Goal: Browse casually: Explore the website without a specific task or goal

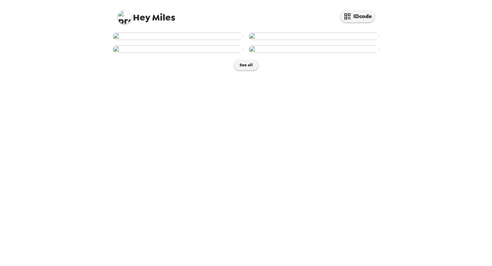
scroll to position [44, 0]
click at [205, 40] on img at bounding box center [178, 36] width 131 height 8
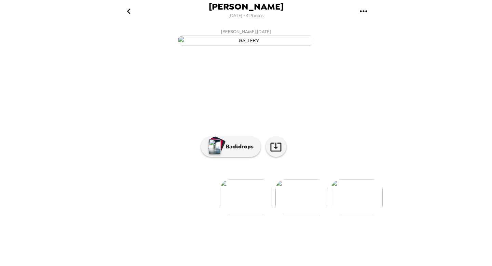
scroll to position [30, 0]
click at [296, 215] on img at bounding box center [302, 198] width 52 height 36
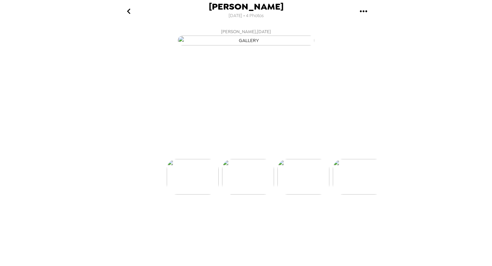
scroll to position [0, 55]
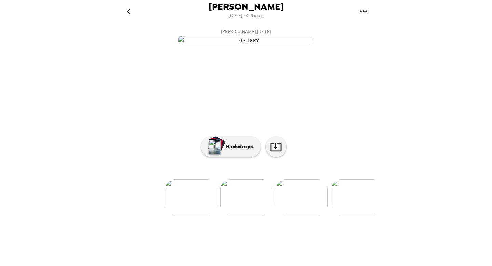
click at [296, 215] on img at bounding box center [302, 198] width 52 height 36
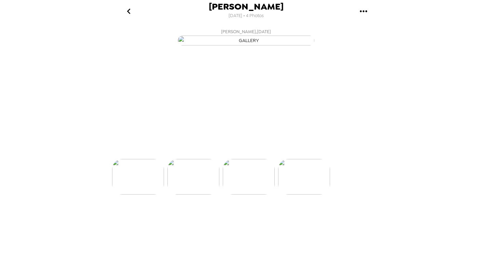
scroll to position [0, 110]
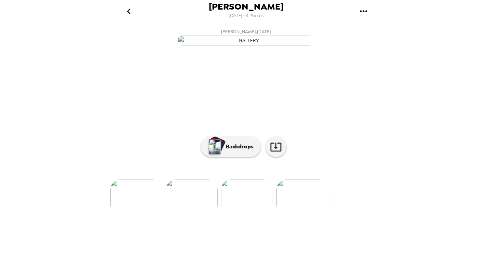
click at [304, 215] on img at bounding box center [303, 198] width 52 height 36
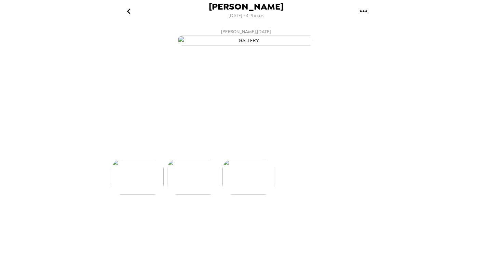
scroll to position [0, 165]
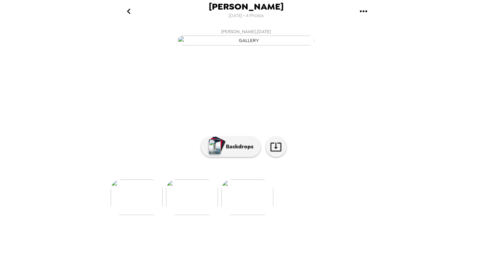
click at [200, 215] on img at bounding box center [192, 198] width 52 height 36
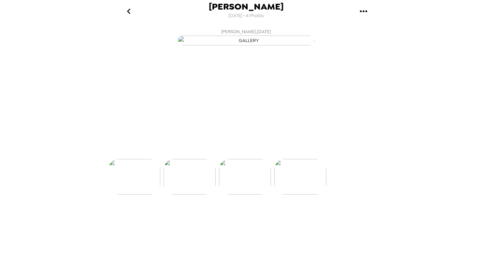
scroll to position [0, 110]
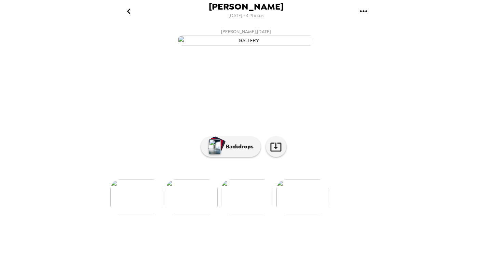
click at [188, 215] on div at bounding box center [246, 186] width 274 height 58
click at [189, 215] on img at bounding box center [192, 198] width 52 height 36
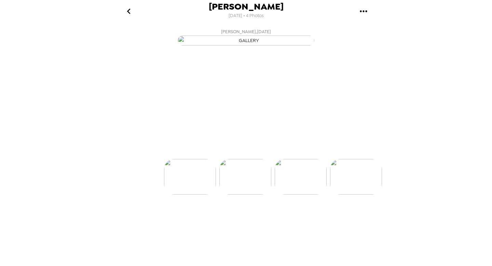
scroll to position [0, 55]
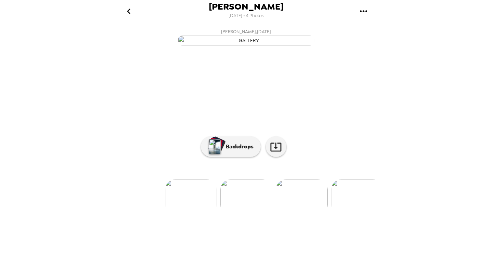
click at [175, 215] on img at bounding box center [191, 198] width 52 height 36
click at [287, 215] on img at bounding box center [302, 198] width 52 height 36
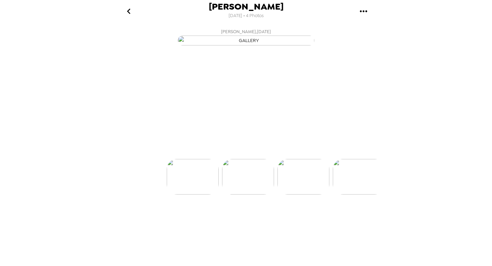
scroll to position [0, 55]
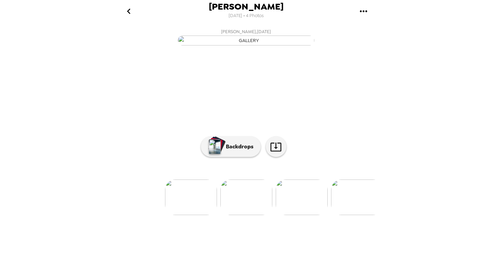
click at [197, 215] on img at bounding box center [191, 198] width 52 height 36
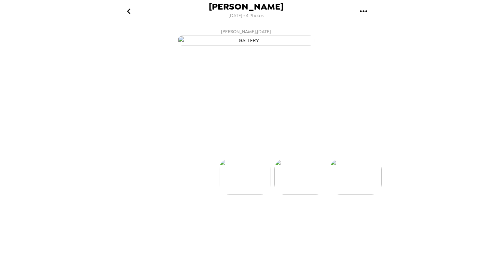
scroll to position [0, 0]
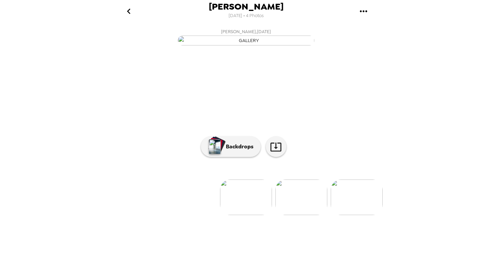
click at [287, 215] on img at bounding box center [302, 198] width 52 height 36
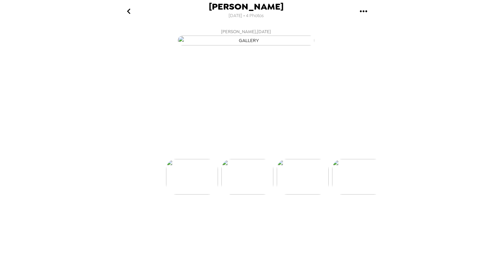
scroll to position [0, 55]
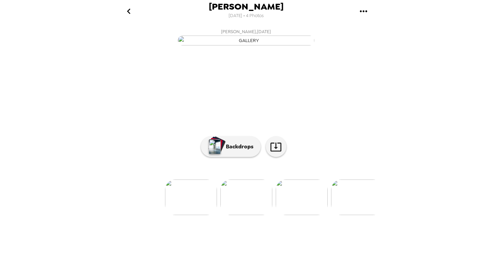
click at [293, 215] on img at bounding box center [302, 198] width 52 height 36
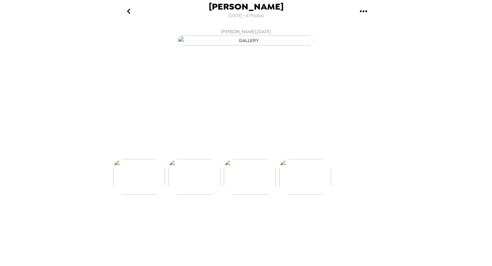
scroll to position [0, 110]
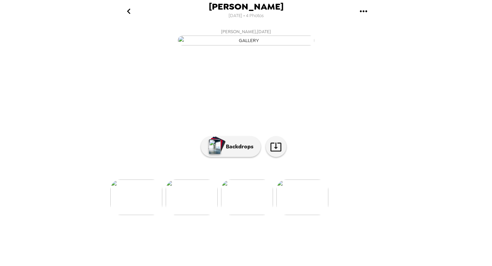
click at [306, 215] on img at bounding box center [303, 198] width 52 height 36
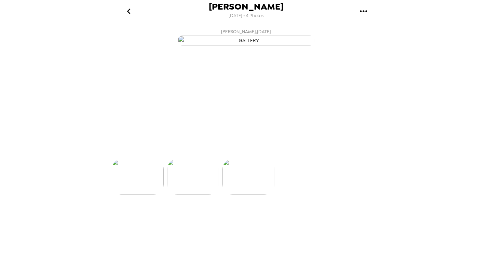
scroll to position [0, 165]
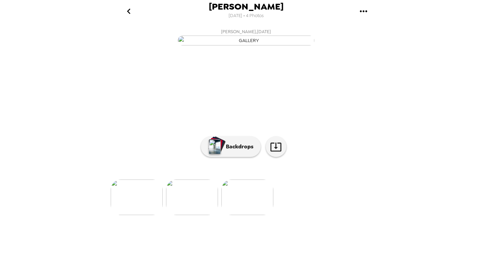
click at [187, 215] on img at bounding box center [192, 198] width 52 height 36
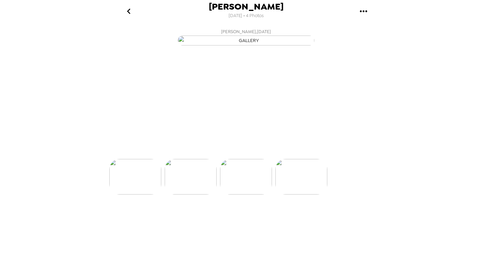
scroll to position [0, 110]
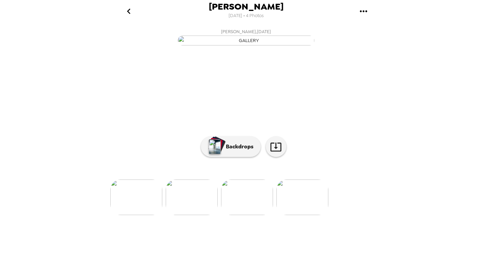
click at [183, 215] on img at bounding box center [192, 198] width 52 height 36
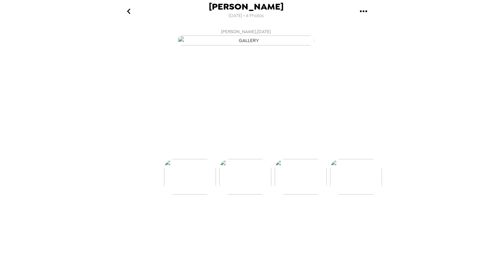
scroll to position [0, 55]
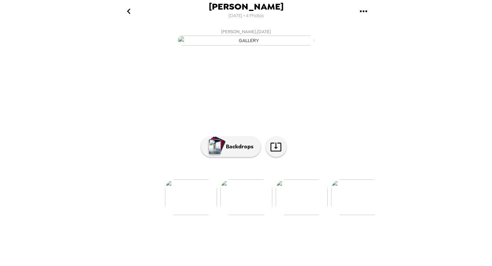
click at [163, 215] on ul at bounding box center [246, 198] width 274 height 36
click at [186, 215] on img at bounding box center [191, 198] width 52 height 36
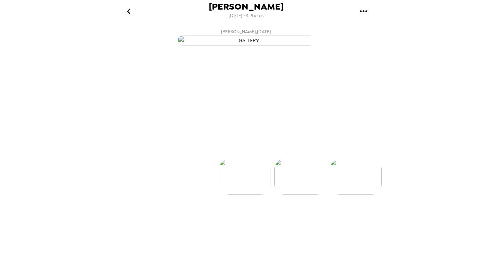
scroll to position [0, 0]
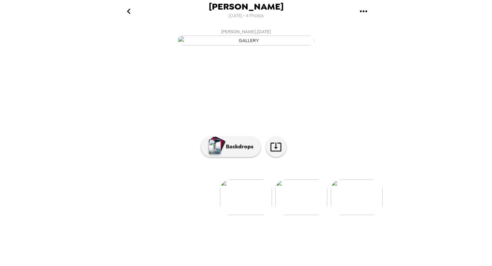
click at [285, 215] on img at bounding box center [302, 198] width 52 height 36
click at [227, 215] on img at bounding box center [219, 198] width 52 height 36
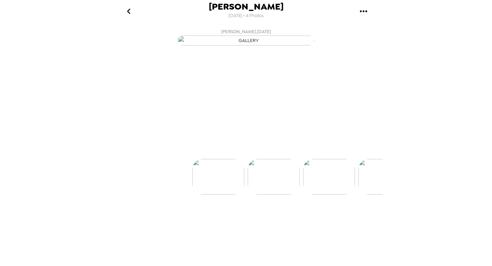
scroll to position [0, 0]
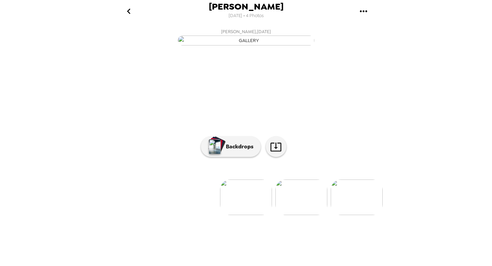
click at [288, 215] on img at bounding box center [302, 198] width 52 height 36
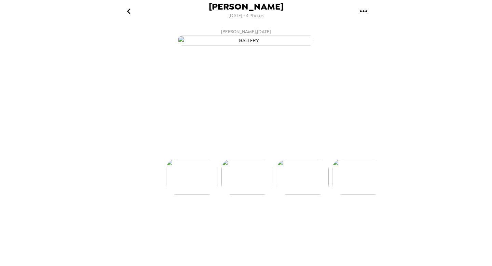
scroll to position [0, 55]
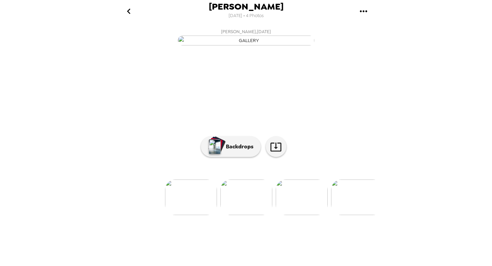
click at [188, 215] on img at bounding box center [191, 198] width 52 height 36
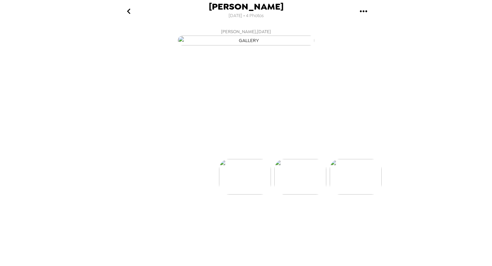
scroll to position [0, 0]
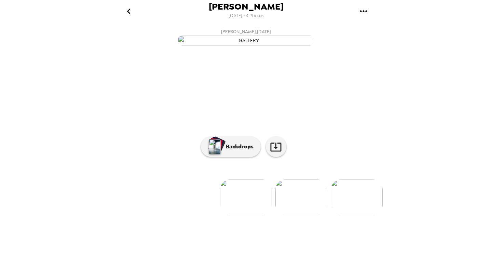
click at [311, 215] on img at bounding box center [302, 198] width 52 height 36
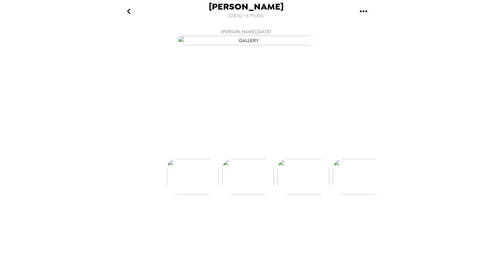
scroll to position [0, 55]
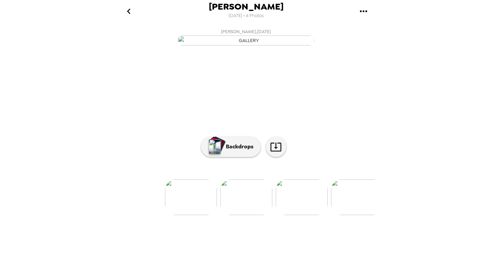
click at [249, 215] on img at bounding box center [247, 198] width 52 height 36
click at [240, 215] on img at bounding box center [247, 198] width 52 height 36
click at [204, 215] on img at bounding box center [191, 198] width 52 height 36
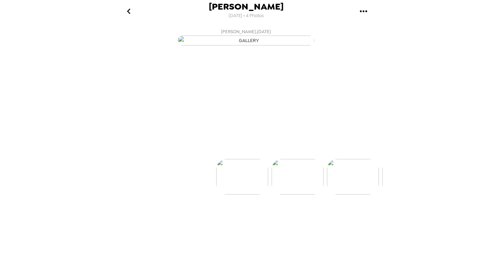
scroll to position [0, 0]
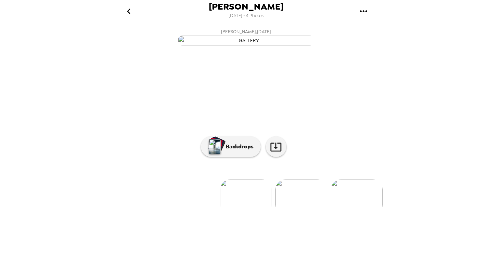
click at [287, 215] on img at bounding box center [302, 198] width 52 height 36
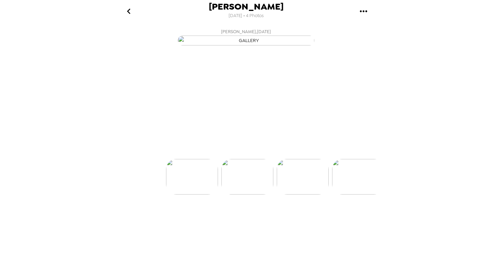
scroll to position [0, 55]
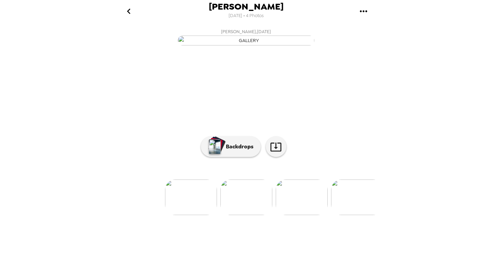
click at [202, 215] on img at bounding box center [191, 198] width 52 height 36
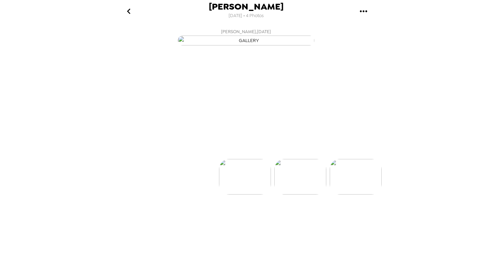
scroll to position [0, 0]
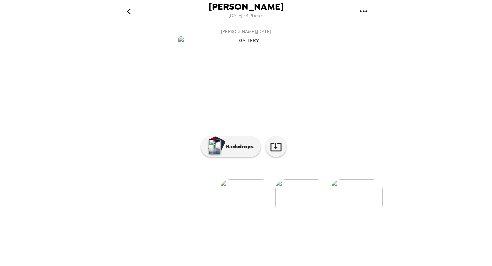
click at [294, 215] on img at bounding box center [302, 198] width 52 height 36
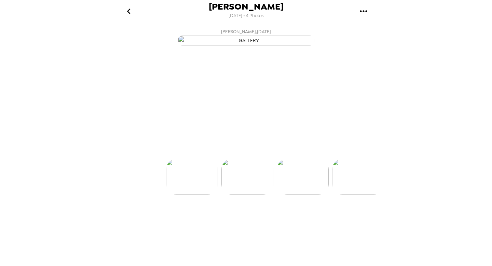
scroll to position [0, 55]
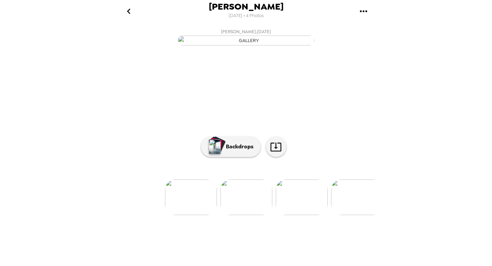
click at [181, 215] on img at bounding box center [191, 198] width 52 height 36
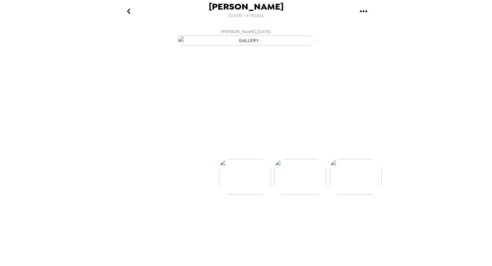
scroll to position [0, 0]
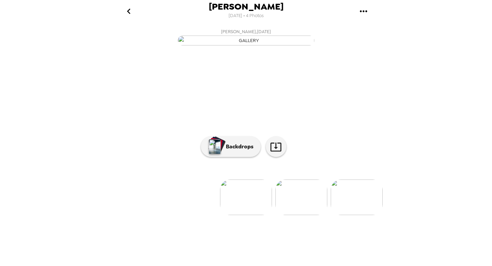
click at [290, 215] on img at bounding box center [302, 198] width 52 height 36
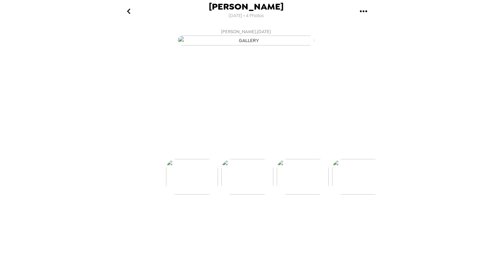
scroll to position [0, 55]
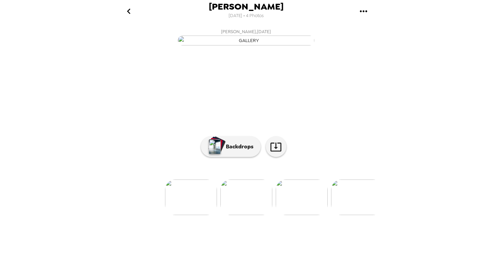
click at [199, 215] on img at bounding box center [191, 198] width 52 height 36
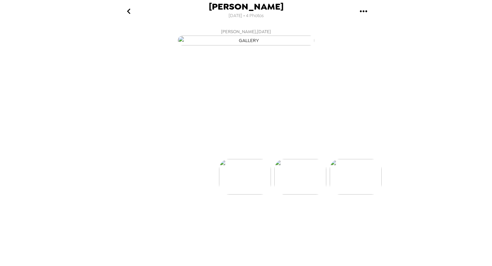
scroll to position [0, 0]
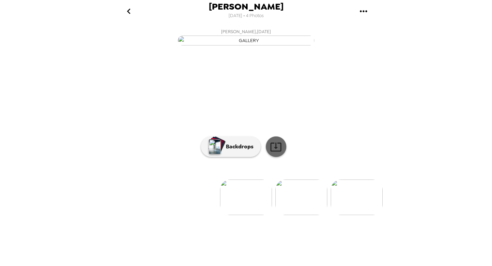
click at [271, 151] on icon at bounding box center [276, 147] width 11 height 9
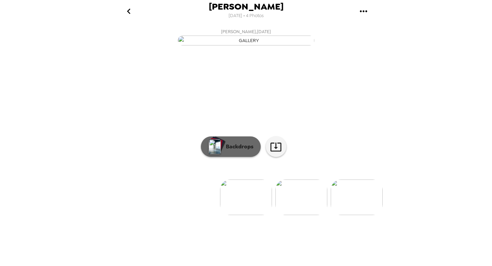
click at [243, 151] on p "Backdrops" at bounding box center [238, 147] width 31 height 8
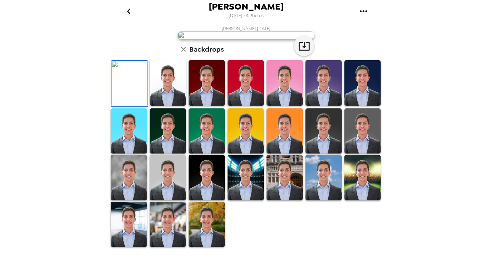
scroll to position [30, 0]
click at [155, 106] on img at bounding box center [168, 82] width 36 height 45
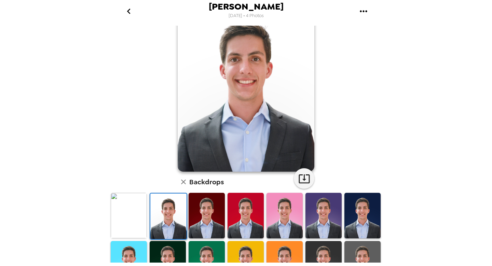
click at [166, 221] on img at bounding box center [168, 216] width 36 height 45
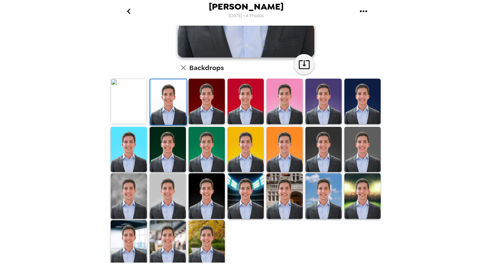
scroll to position [0, 0]
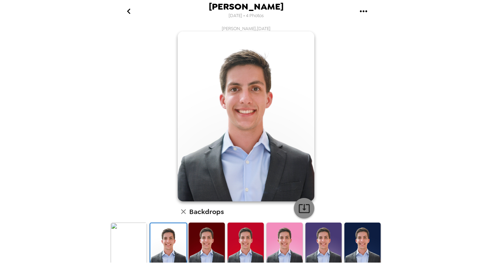
click at [300, 207] on icon "button" at bounding box center [305, 208] width 12 height 12
